Goal: Go to known website: Go to known website

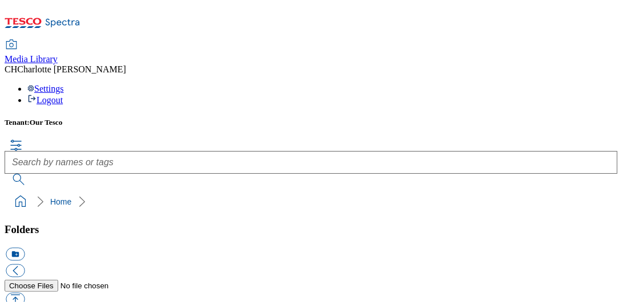
scroll to position [6, 0]
